Goal: Find specific page/section: Find specific page/section

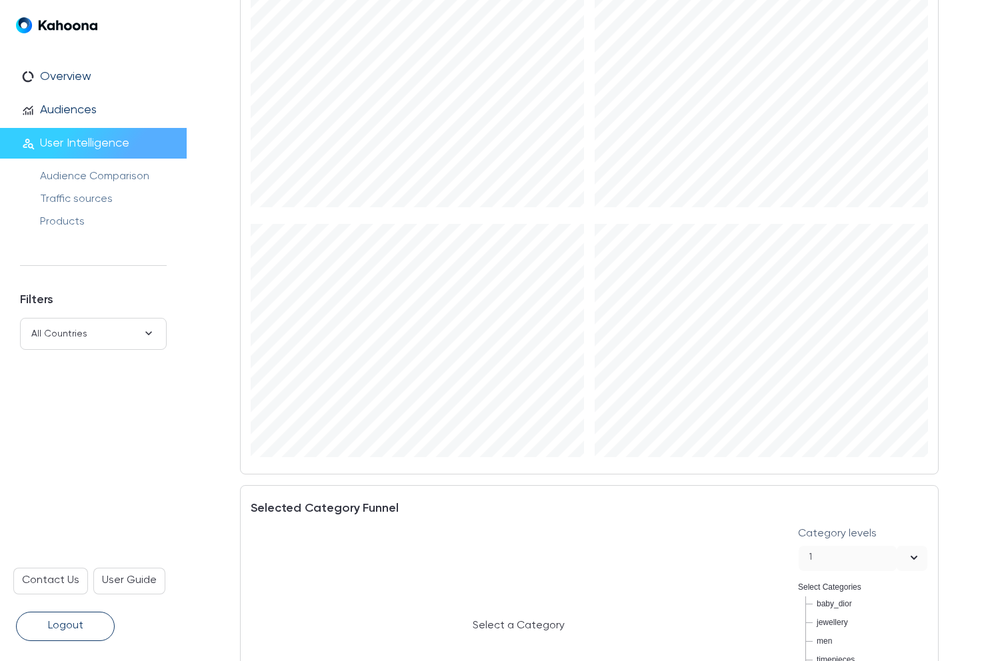
scroll to position [1944, 0]
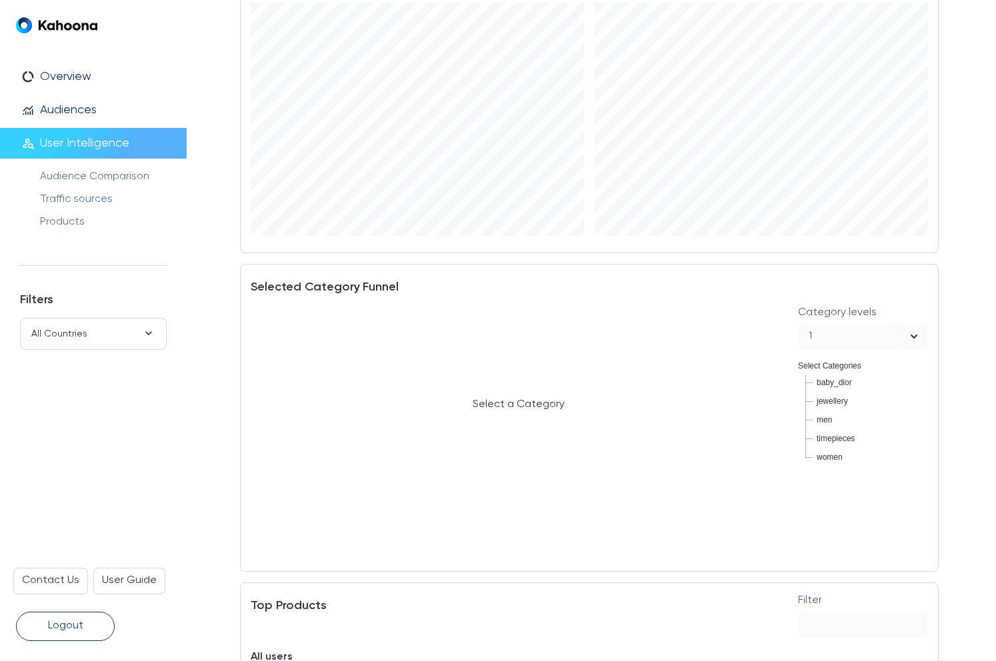
click at [900, 325] on div "open" at bounding box center [912, 337] width 31 height 25
click at [824, 389] on span "baby_dior" at bounding box center [836, 383] width 47 height 16
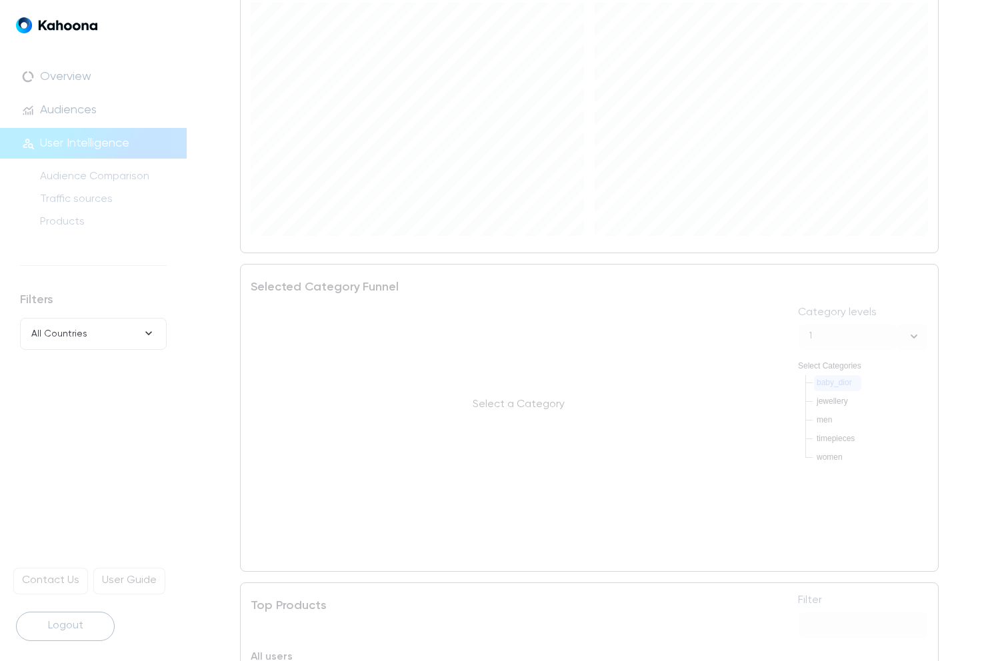
click at [825, 383] on span "baby_dior" at bounding box center [833, 381] width 35 height 9
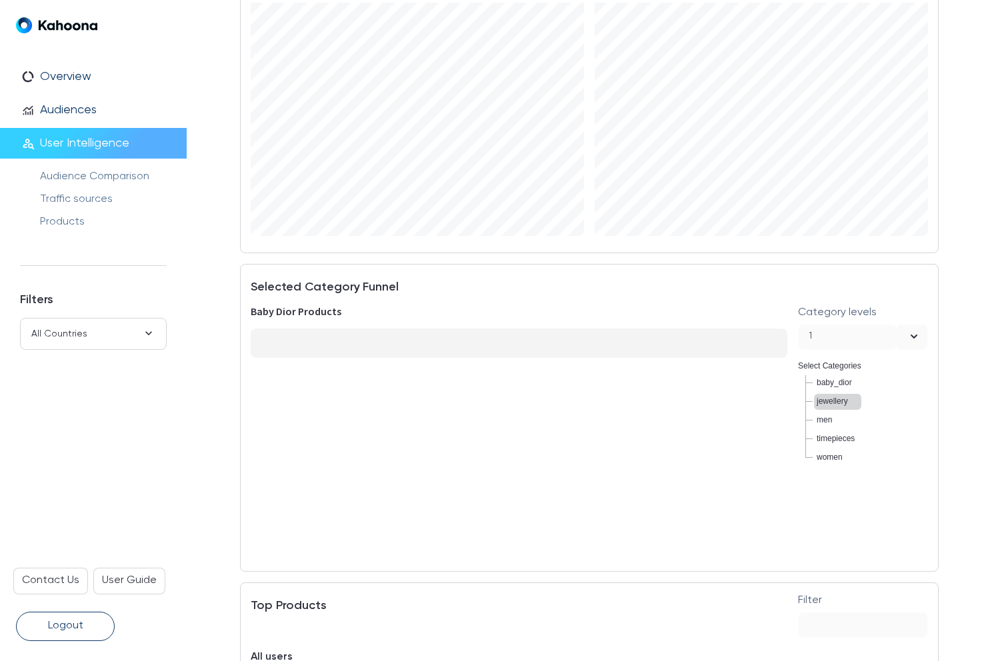
scroll to position [0, 0]
click at [825, 402] on span "jewellery" at bounding box center [831, 400] width 31 height 9
click at [828, 421] on span "men" at bounding box center [823, 419] width 15 height 9
click at [831, 457] on span "women" at bounding box center [829, 456] width 26 height 9
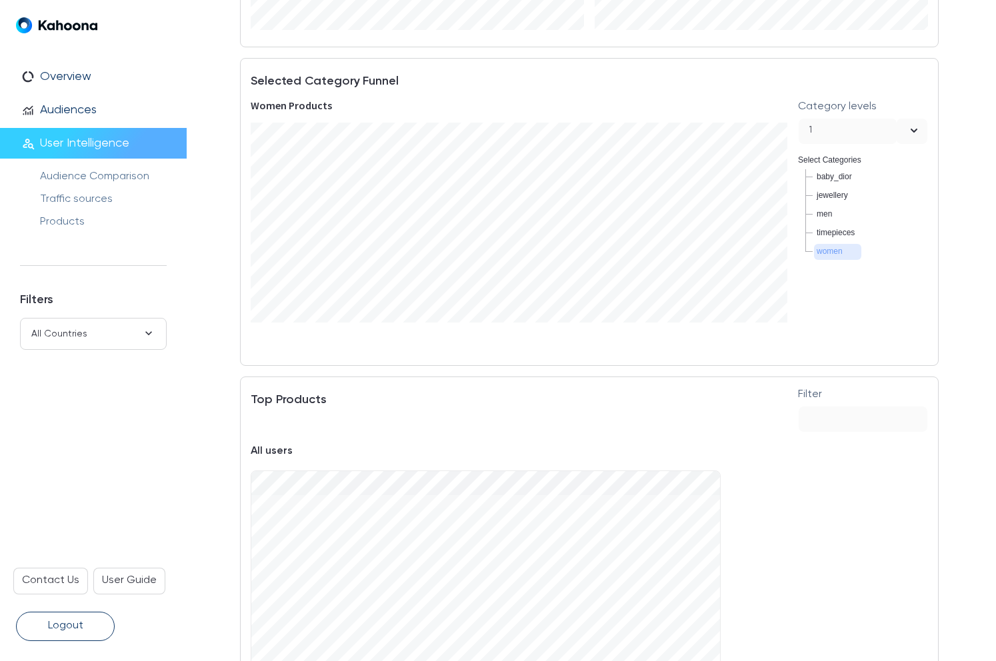
scroll to position [2319, 0]
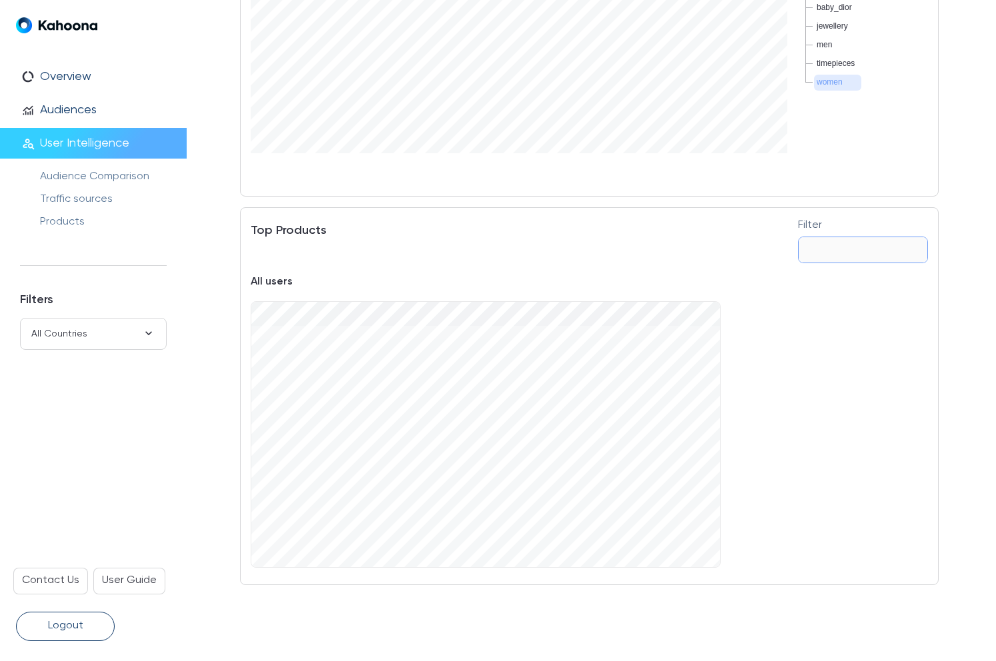
click at [847, 237] on input "Filter" at bounding box center [863, 249] width 129 height 25
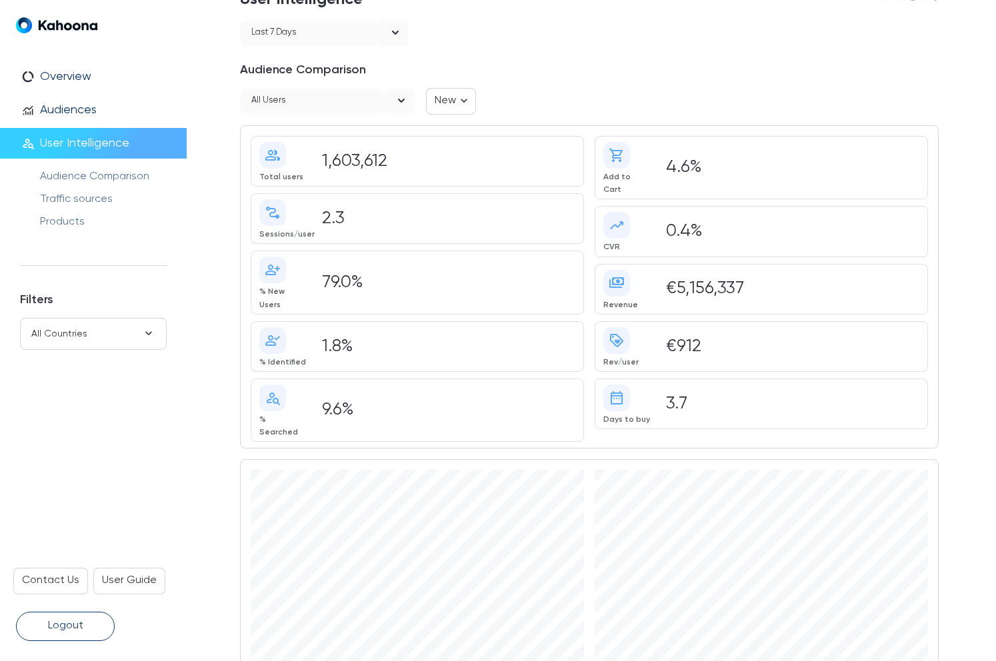
scroll to position [0, 0]
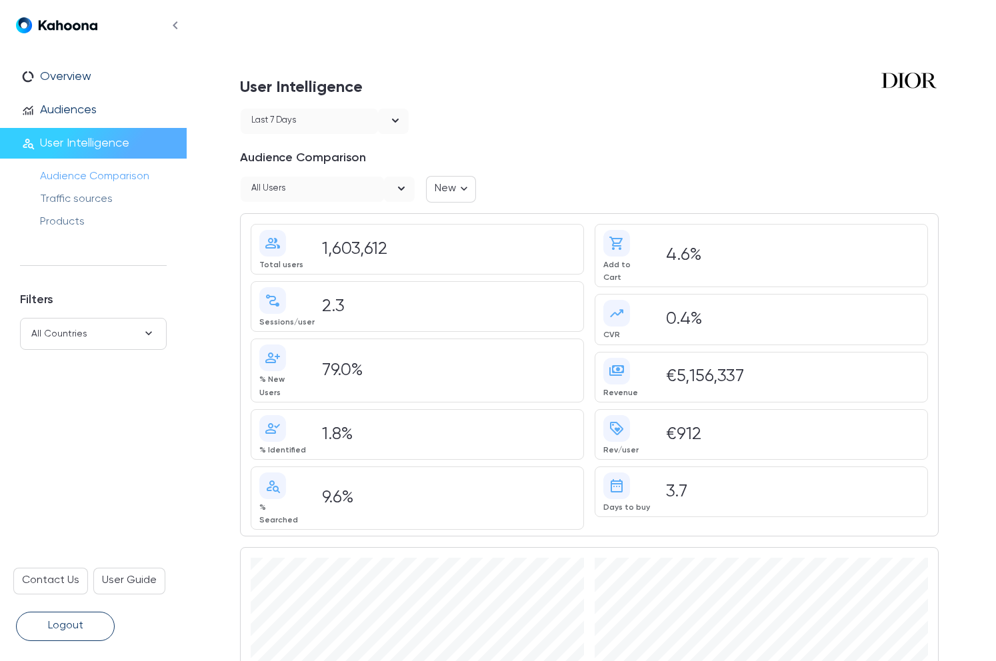
click at [51, 176] on link "Audience Comparison" at bounding box center [94, 176] width 109 height 11
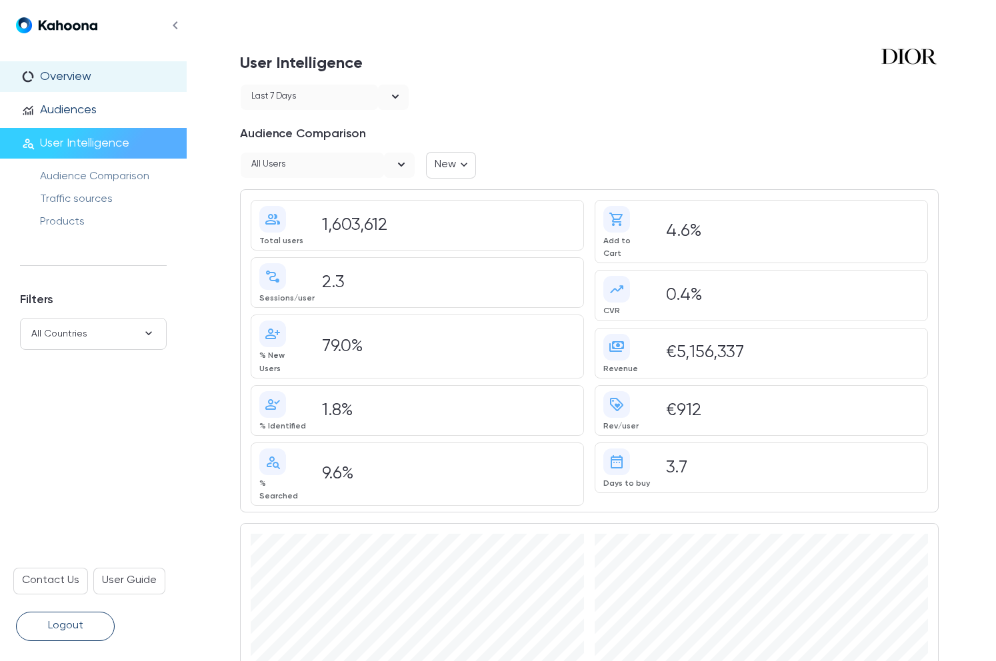
click at [59, 87] on div "data_usage Overview" at bounding box center [93, 76] width 187 height 31
click at [59, 75] on p "Overview" at bounding box center [65, 76] width 51 height 15
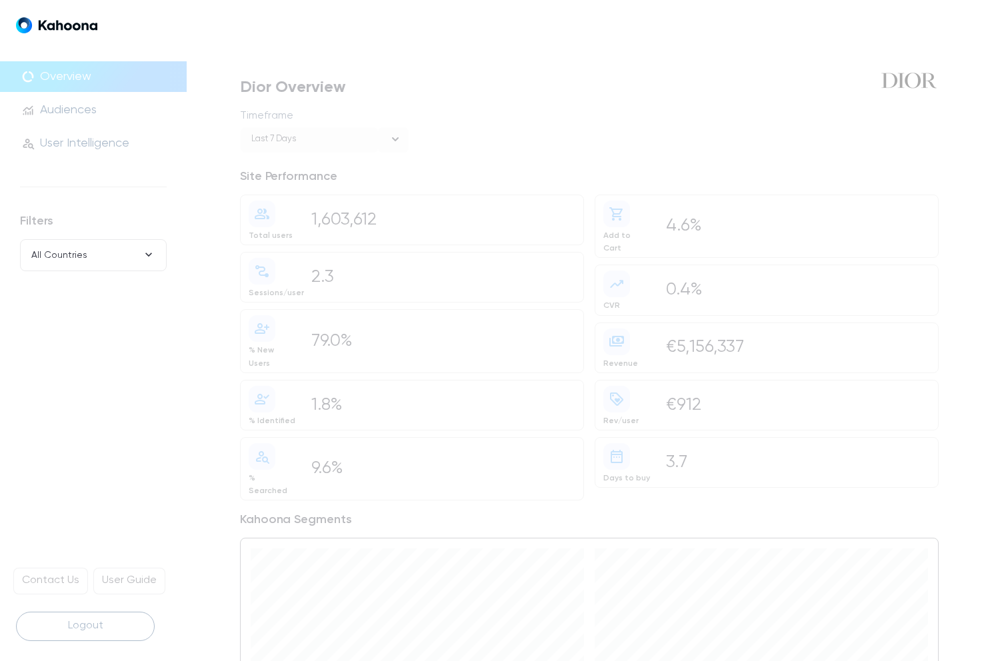
scroll to position [383, 0]
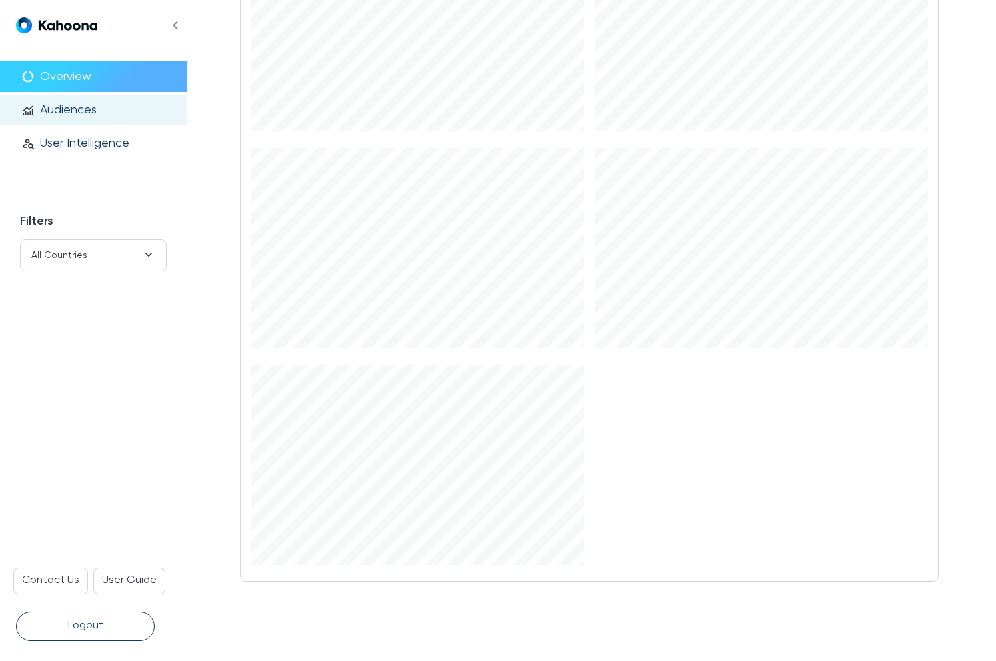
click at [108, 103] on link "monitoring Audiences" at bounding box center [109, 110] width 187 height 15
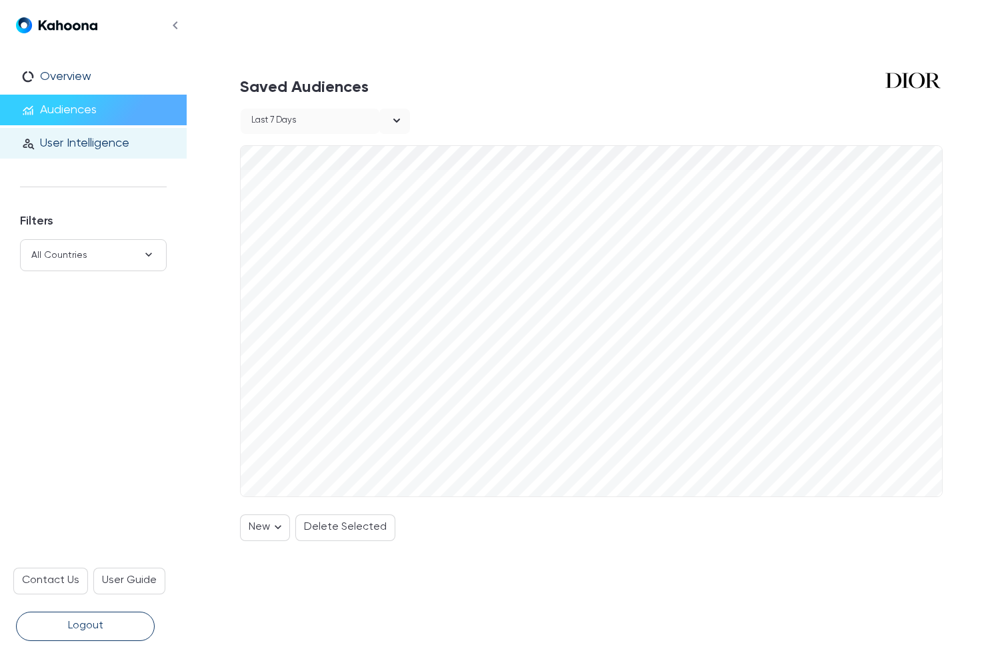
click at [99, 143] on p "User Intelligence" at bounding box center [84, 143] width 89 height 15
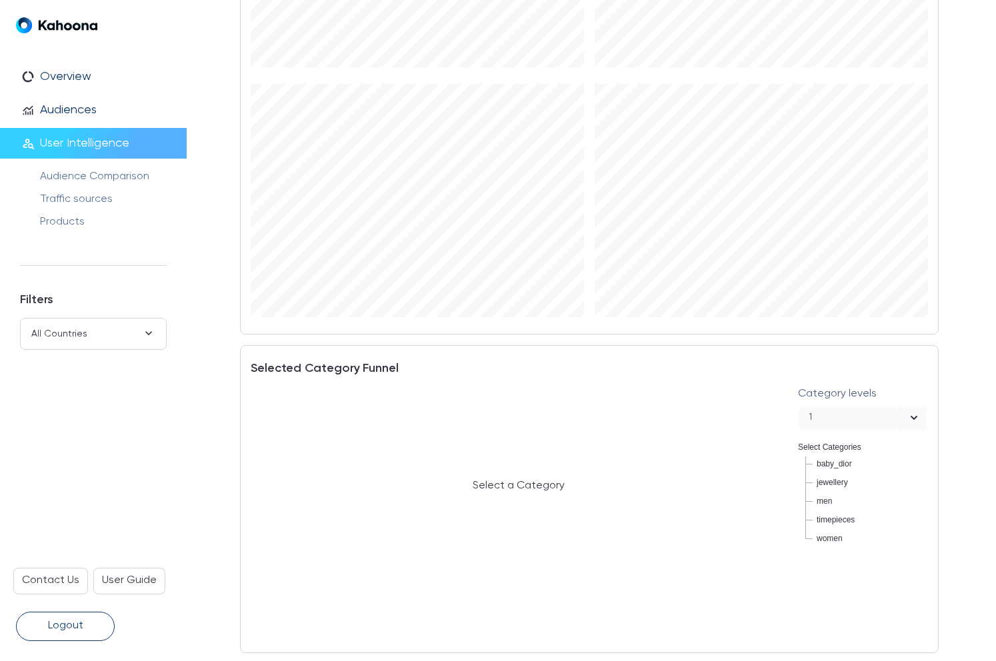
click at [881, 406] on div "1" at bounding box center [848, 418] width 98 height 25
click at [914, 410] on icon "open" at bounding box center [914, 418] width 16 height 16
click at [825, 512] on span "timepieces" at bounding box center [836, 520] width 47 height 16
click at [825, 524] on span "timepieces" at bounding box center [836, 520] width 47 height 16
click at [831, 533] on span "women" at bounding box center [829, 537] width 26 height 9
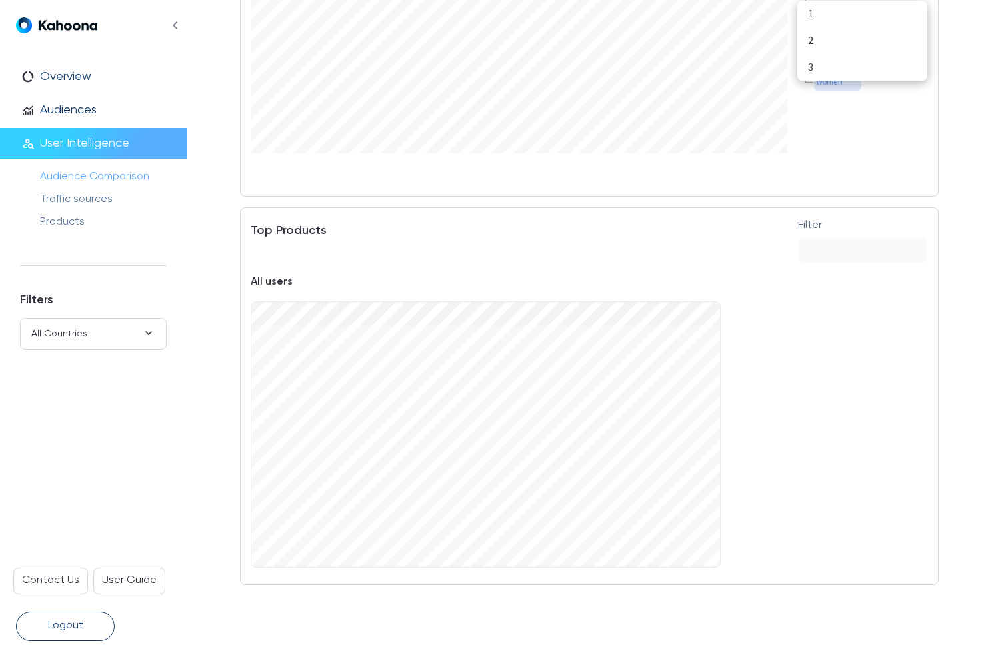
click at [55, 175] on link "Audience Comparison" at bounding box center [94, 176] width 109 height 11
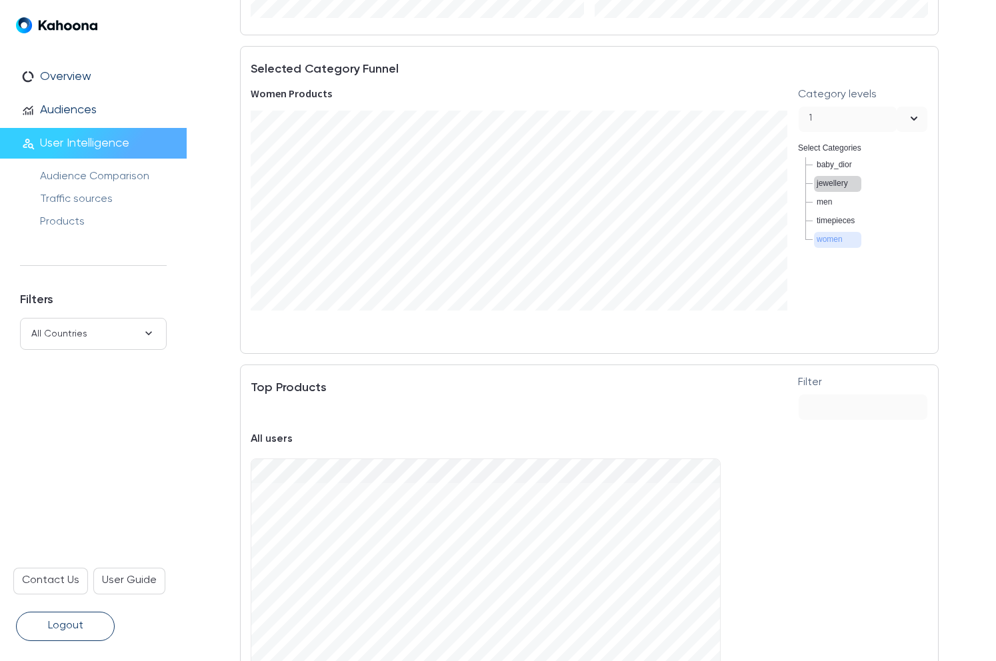
click at [833, 183] on span "jewellery" at bounding box center [831, 182] width 31 height 9
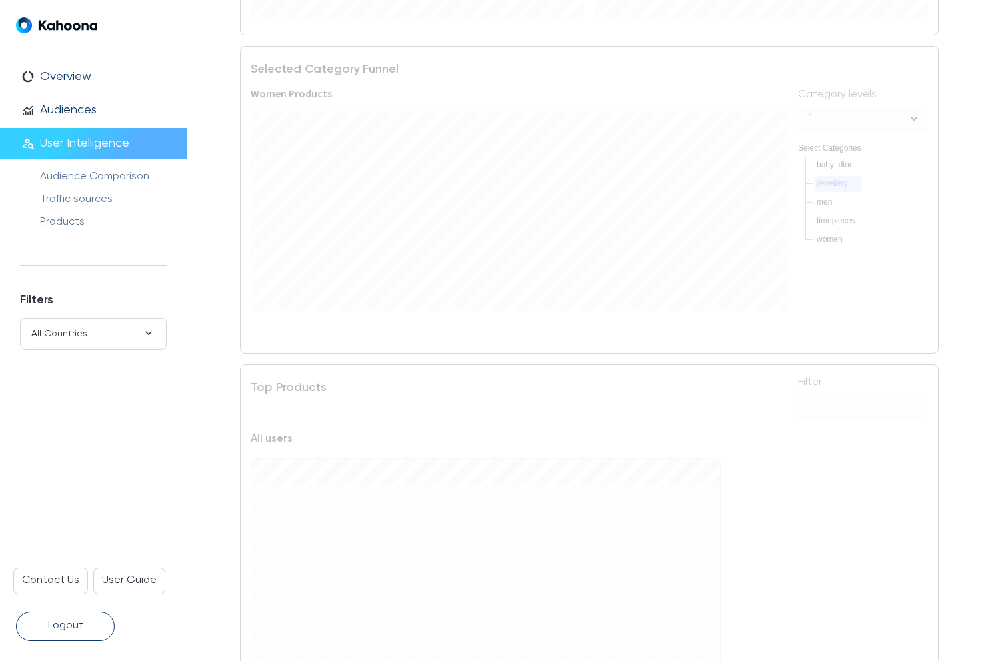
click at [870, 107] on div "1" at bounding box center [848, 119] width 98 height 25
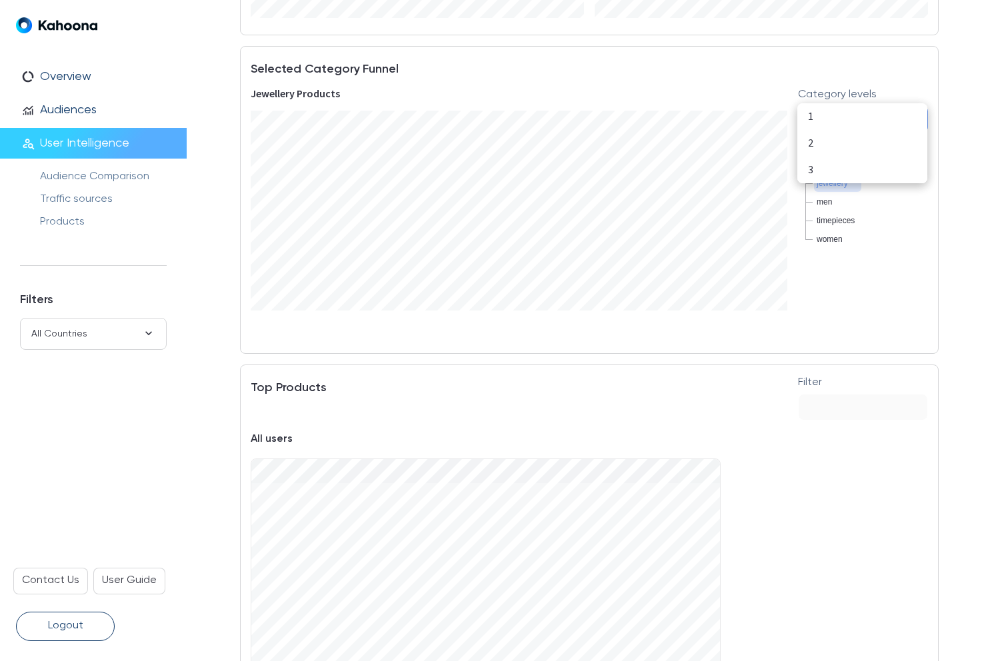
click at [835, 163] on div "3" at bounding box center [862, 169] width 109 height 17
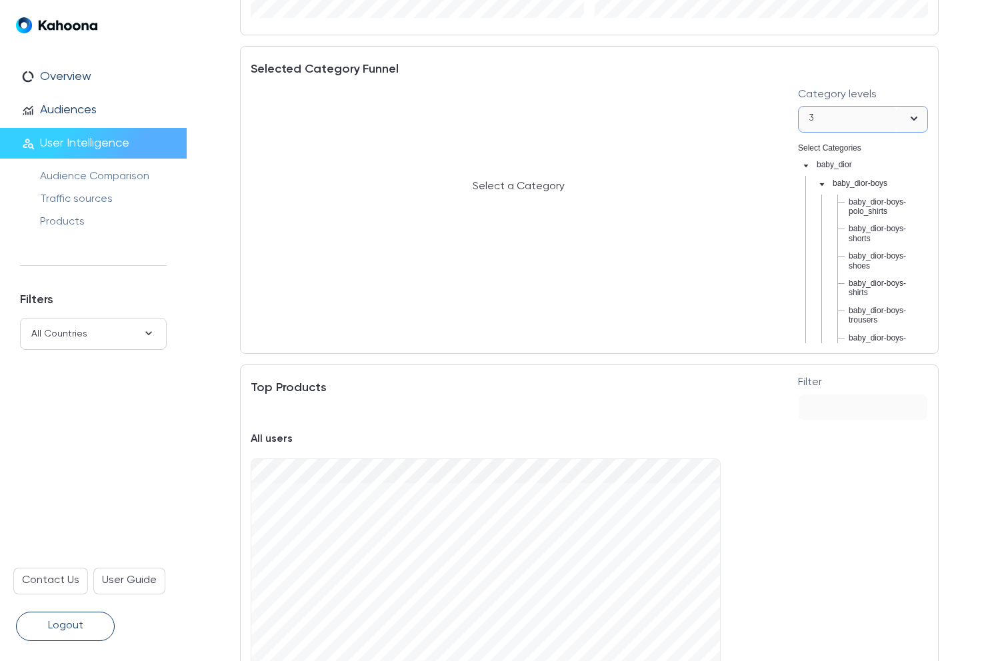
click at [819, 183] on icon "caret-down" at bounding box center [821, 184] width 5 height 3
click at [819, 183] on icon "caret-down" at bounding box center [821, 184] width 7 height 7
click at [819, 183] on icon "caret-down" at bounding box center [821, 184] width 5 height 3
click at [820, 199] on icon "caret-down" at bounding box center [821, 202] width 7 height 7
click at [821, 222] on icon "caret-down" at bounding box center [821, 221] width 5 height 3
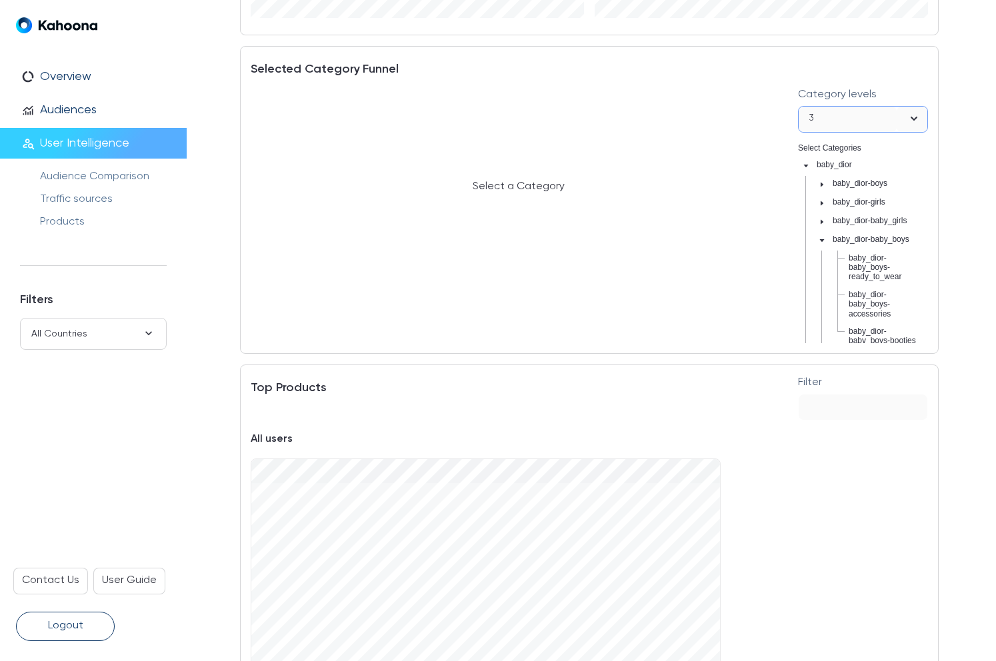
click at [821, 233] on span at bounding box center [821, 239] width 16 height 16
click at [821, 253] on span at bounding box center [821, 258] width 16 height 16
